Goal: Transaction & Acquisition: Purchase product/service

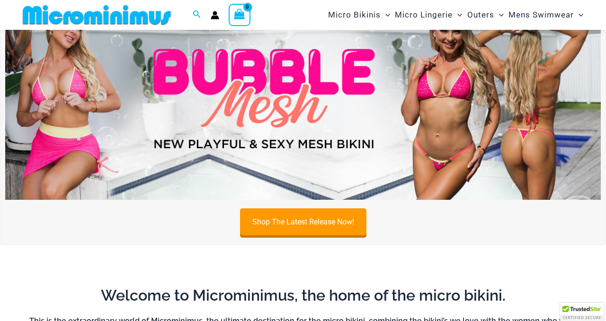
scroll to position [66, 0]
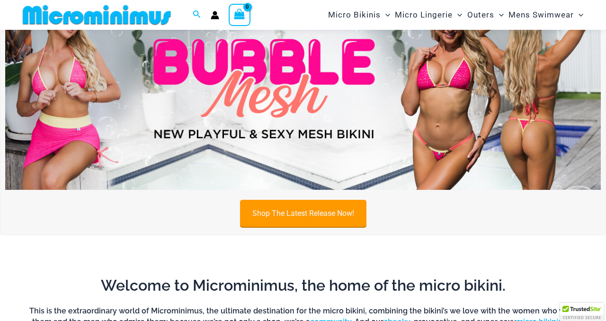
click at [304, 218] on link "Shop The Latest Release Now!" at bounding box center [303, 213] width 126 height 27
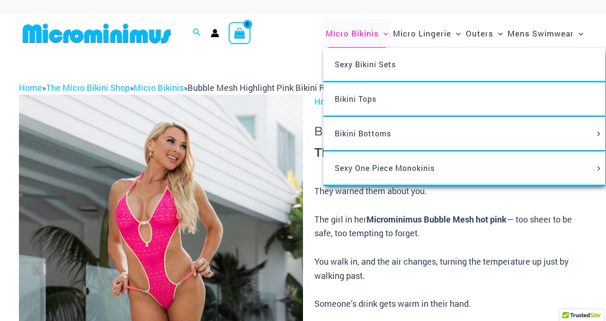
click at [347, 35] on span "Micro Bikinis" at bounding box center [352, 33] width 53 height 24
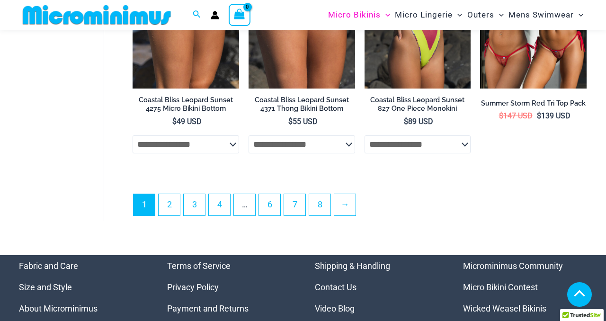
scroll to position [2174, 0]
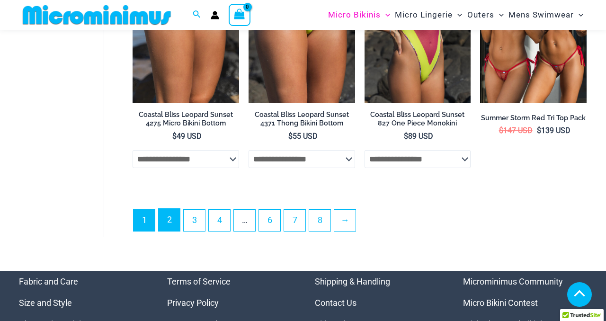
click at [173, 216] on link "2" at bounding box center [169, 220] width 21 height 22
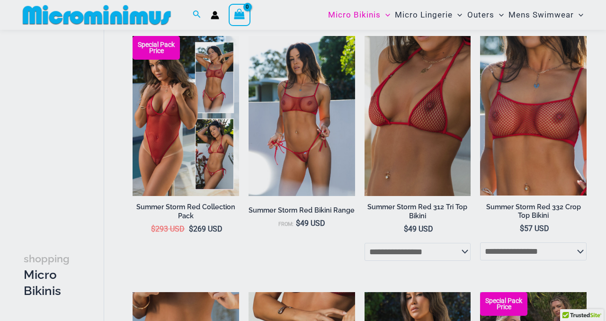
scroll to position [73, 0]
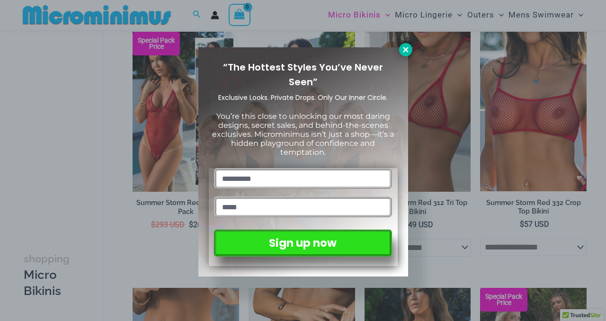
click at [404, 52] on icon at bounding box center [405, 49] width 5 height 5
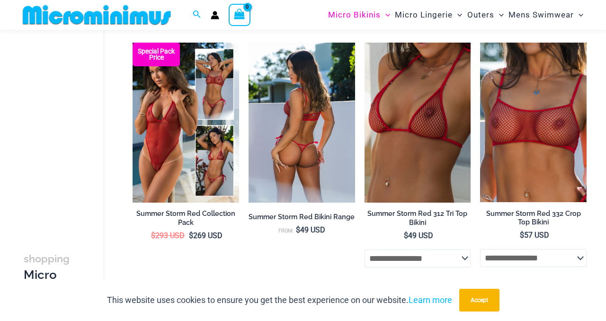
scroll to position [35, 0]
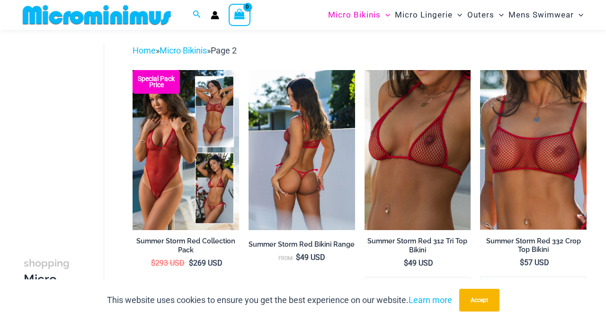
click at [340, 156] on img at bounding box center [302, 150] width 107 height 160
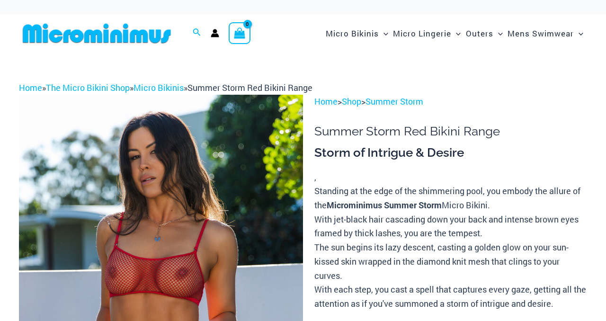
scroll to position [116, 0]
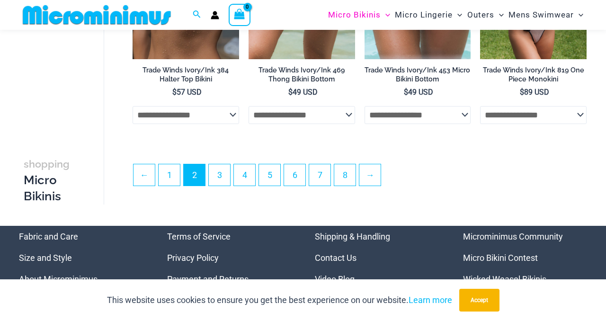
scroll to position [1994, 0]
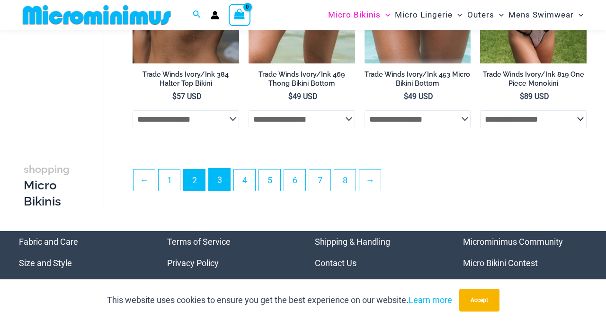
click at [222, 183] on link "3" at bounding box center [219, 180] width 21 height 22
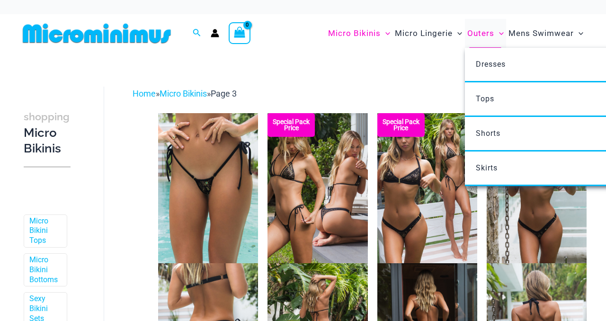
click at [489, 34] on span "Outers" at bounding box center [481, 33] width 27 height 24
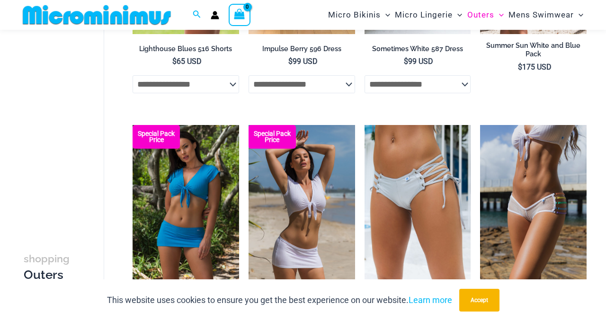
scroll to position [1319, 0]
